Goal: Task Accomplishment & Management: Manage account settings

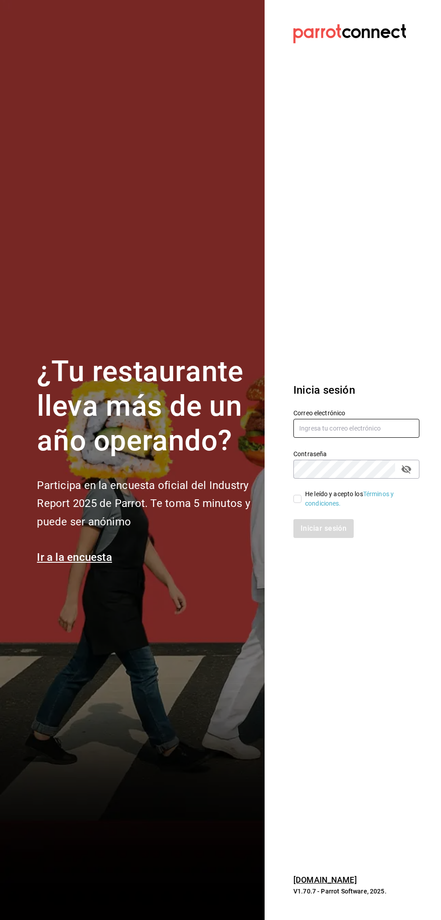
click at [333, 428] on input "text" at bounding box center [356, 428] width 126 height 19
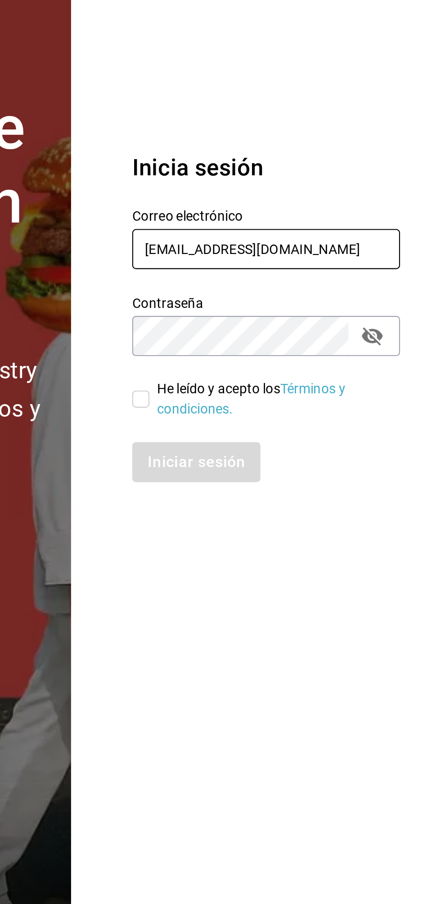
type input "[EMAIL_ADDRESS][DOMAIN_NAME]"
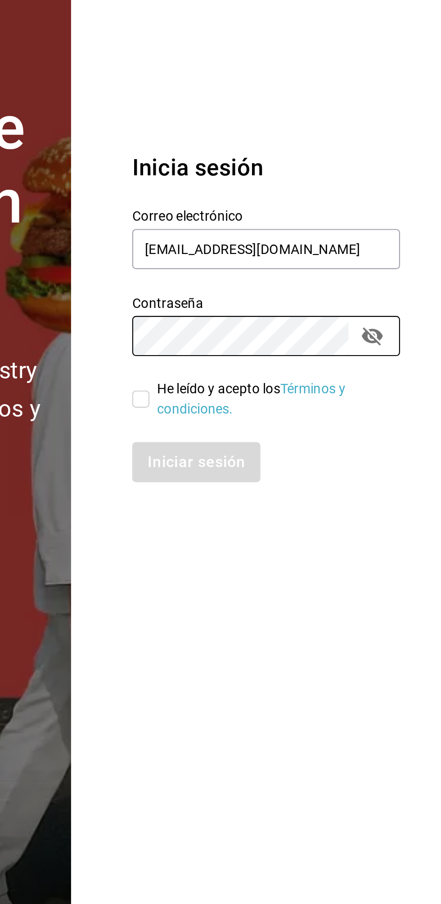
click at [295, 491] on input "He leído y acepto los Términos y condiciones." at bounding box center [297, 491] width 8 height 8
checkbox input "true"
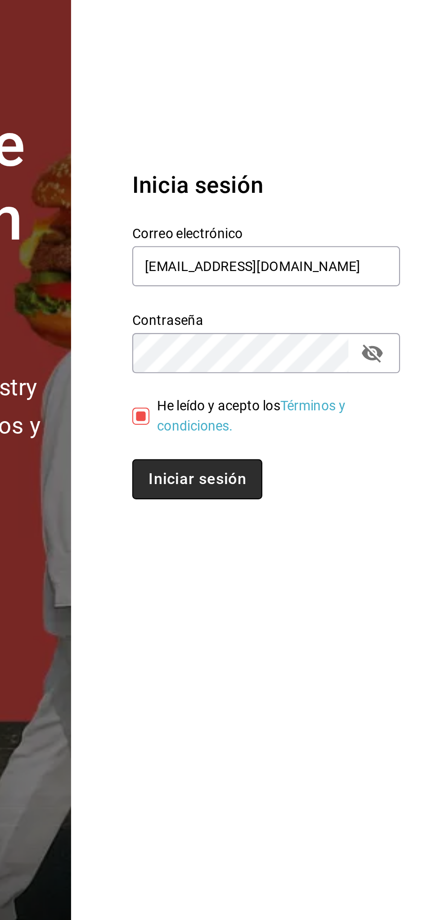
click at [317, 519] on button "Iniciar sesión" at bounding box center [323, 528] width 61 height 19
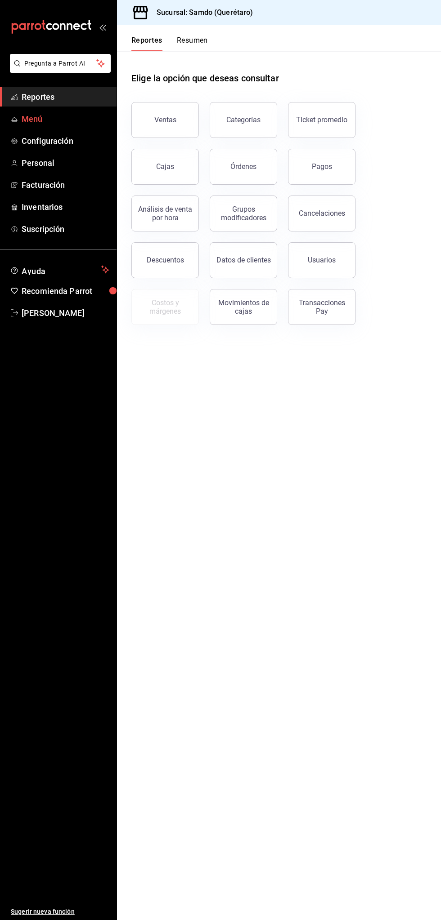
click at [80, 117] on span "Menú" at bounding box center [66, 119] width 88 height 12
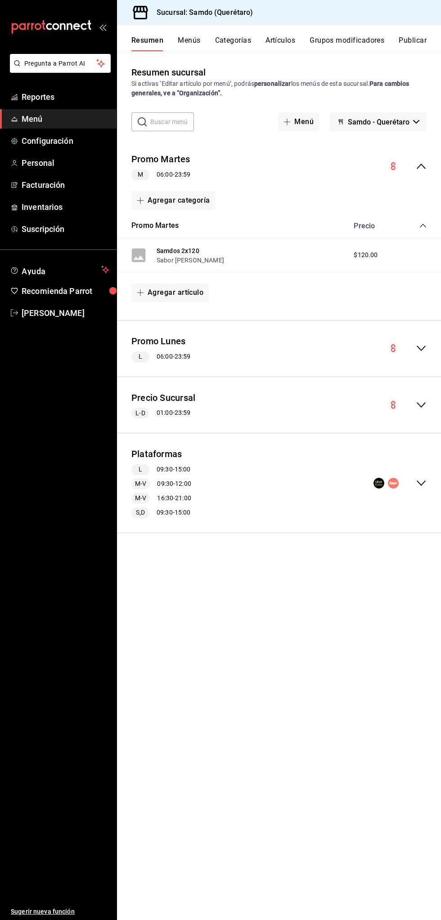
click at [427, 481] on div "Plataformas L 09:30 - 15:00 M-V 09:30 - 12:00 M-V 16:30 - 21:00 S,D 09:30 - 15:…" at bounding box center [279, 483] width 324 height 85
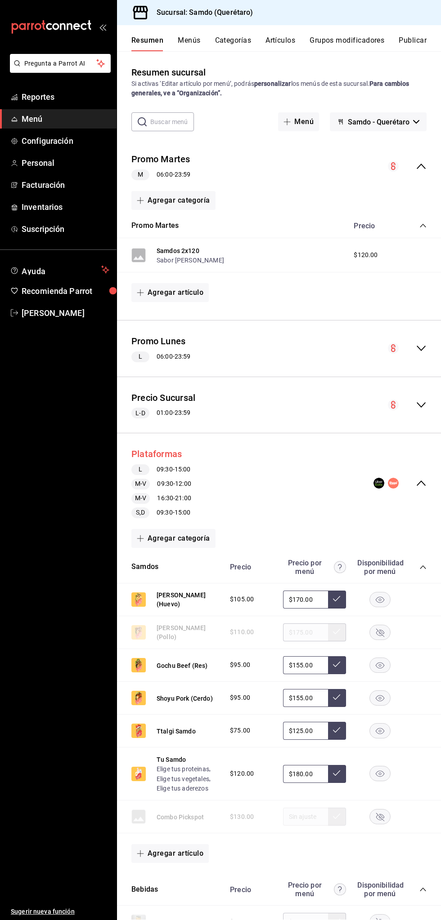
click at [164, 450] on button "Plataformas" at bounding box center [156, 454] width 50 height 13
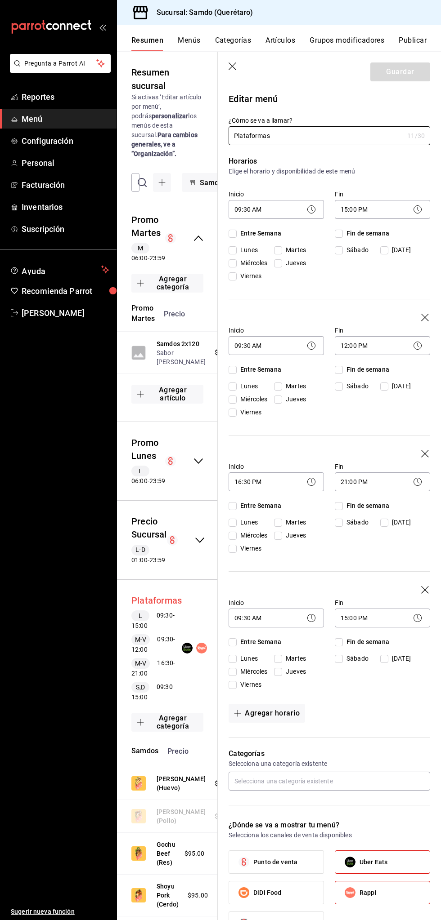
checkbox input "true"
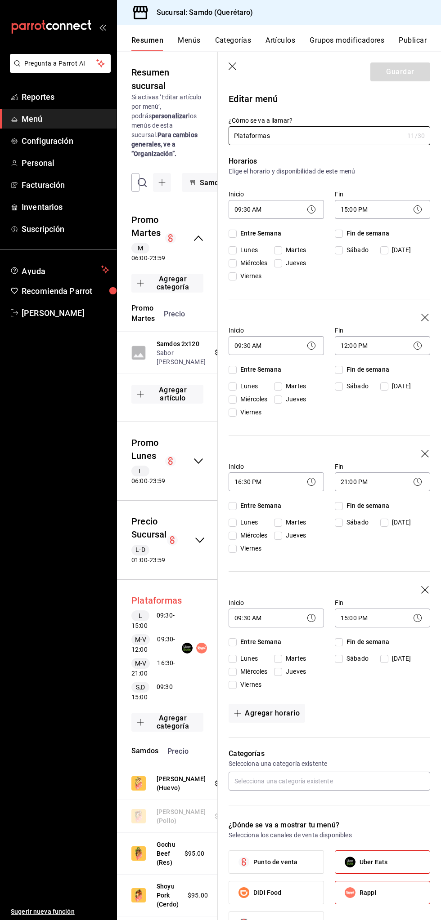
checkbox input "true"
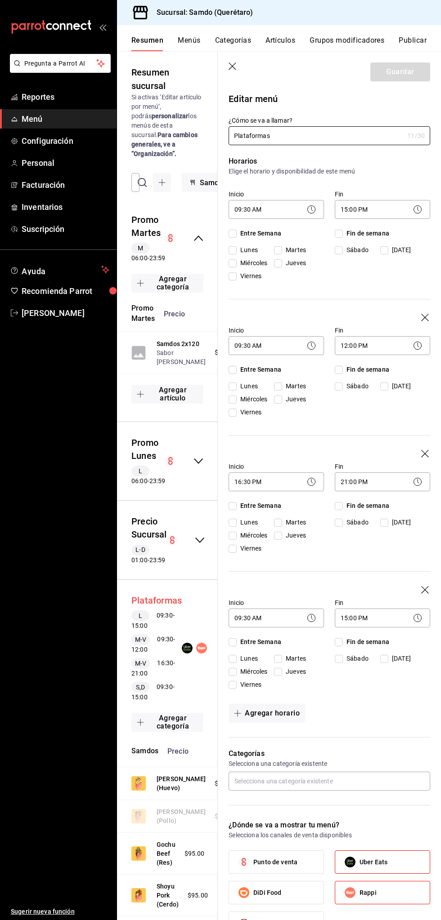
checkbox input "true"
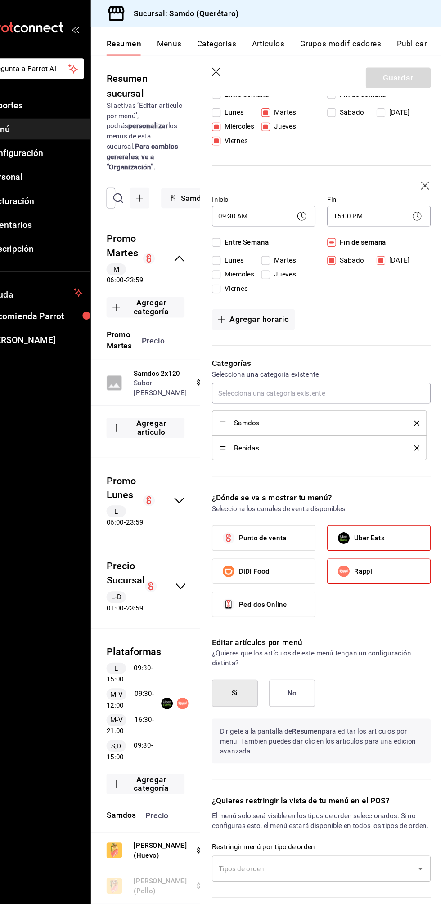
click at [384, 239] on input "Domingo" at bounding box center [384, 240] width 8 height 8
checkbox input "false"
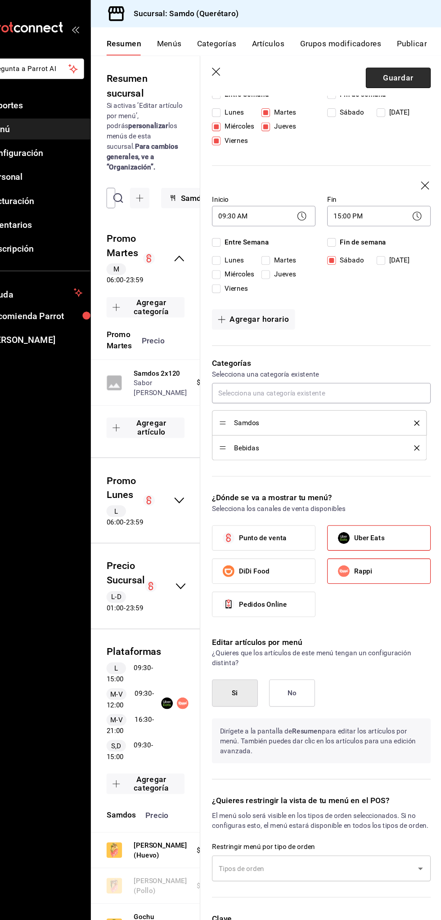
click at [404, 72] on button "Guardar" at bounding box center [400, 72] width 60 height 19
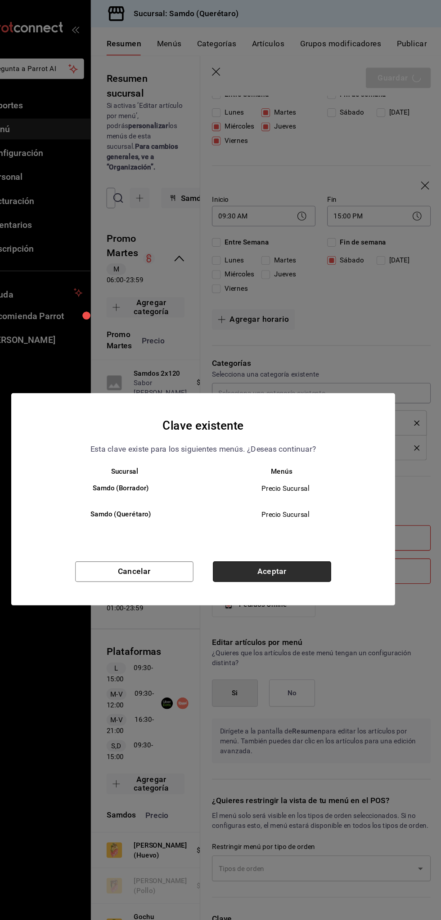
click at [313, 527] on button "Aceptar" at bounding box center [283, 527] width 109 height 19
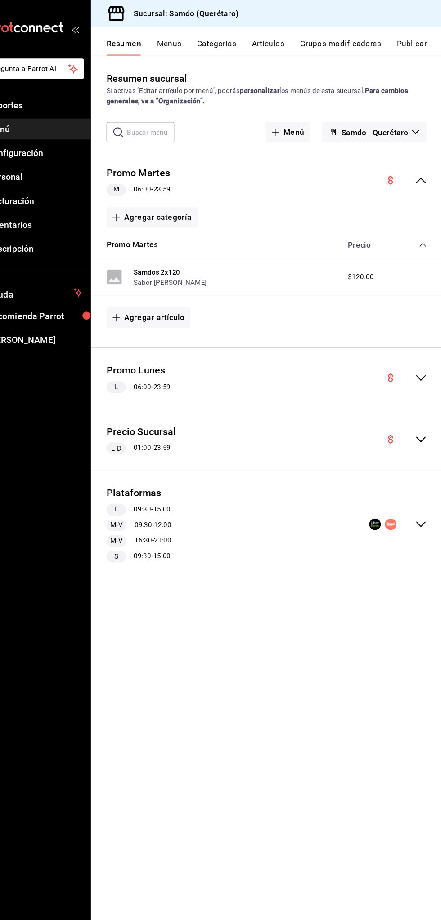
click at [418, 39] on button "Publicar" at bounding box center [412, 43] width 28 height 15
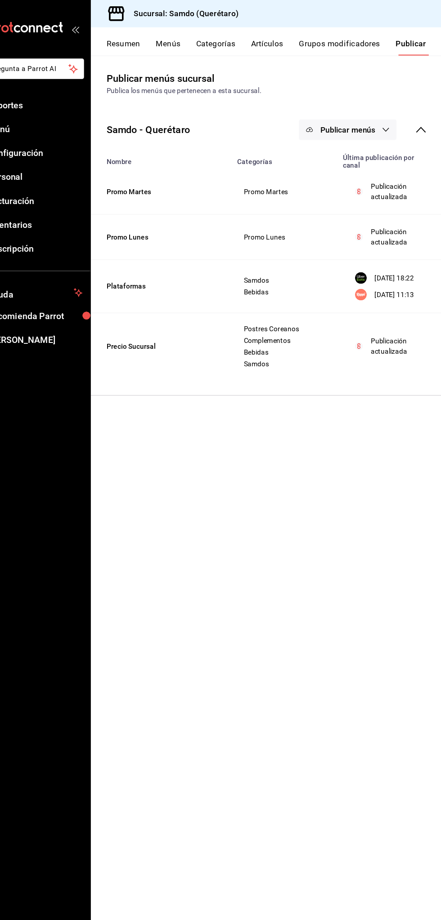
click at [370, 116] on span "Publicar menús" at bounding box center [353, 120] width 50 height 9
click at [371, 170] on span "Uber Eats" at bounding box center [366, 174] width 43 height 9
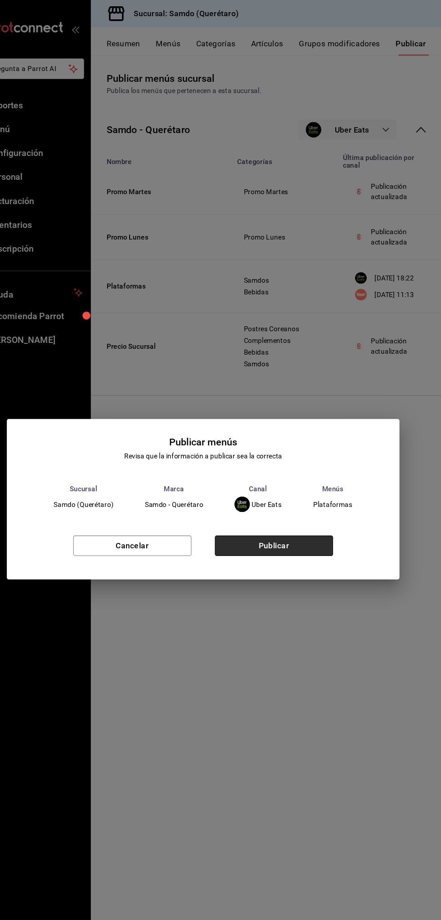
click at [310, 495] on button "Publicar" at bounding box center [285, 503] width 109 height 19
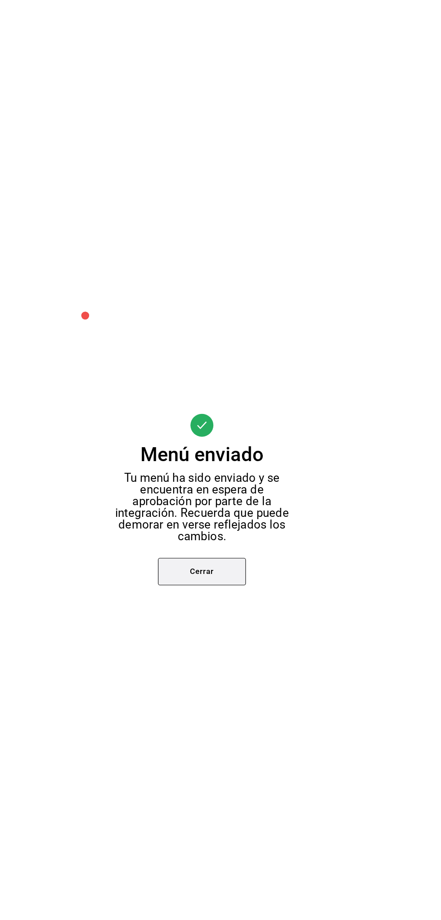
click at [224, 522] on button "Cerrar" at bounding box center [220, 526] width 81 height 25
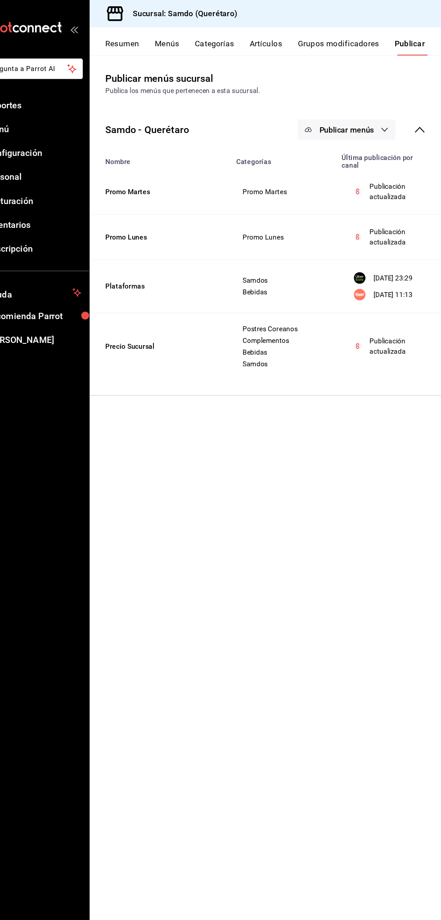
click at [368, 118] on span "Publicar menús" at bounding box center [353, 120] width 50 height 9
click at [355, 206] on li "Rappi" at bounding box center [354, 199] width 83 height 25
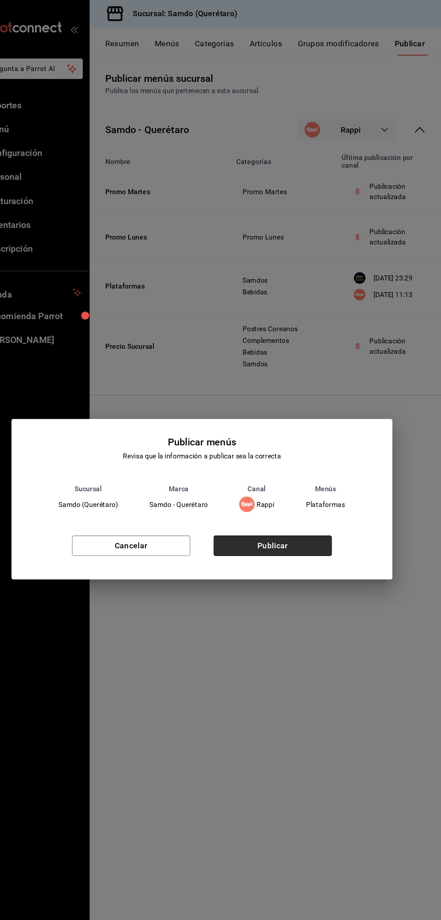
click at [309, 499] on button "Publicar" at bounding box center [285, 503] width 109 height 19
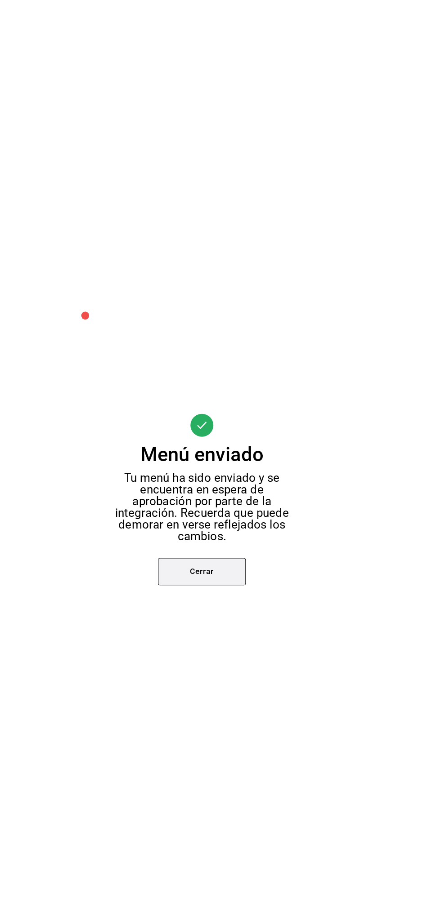
click at [222, 524] on button "Cerrar" at bounding box center [220, 526] width 81 height 25
